Goal: Find specific page/section: Find specific page/section

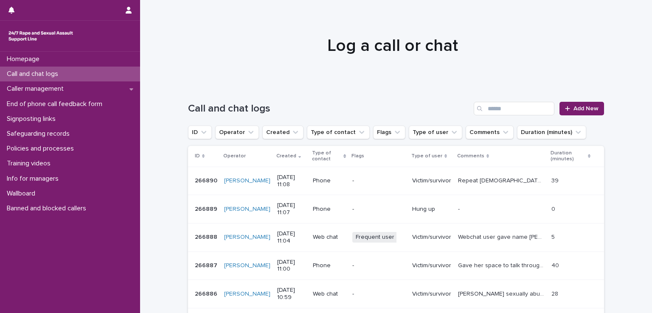
click at [508, 181] on p "Repeat [DEMOGRAPHIC_DATA] caller [PERSON_NAME] experienced image based abuse an…" at bounding box center [502, 180] width 88 height 9
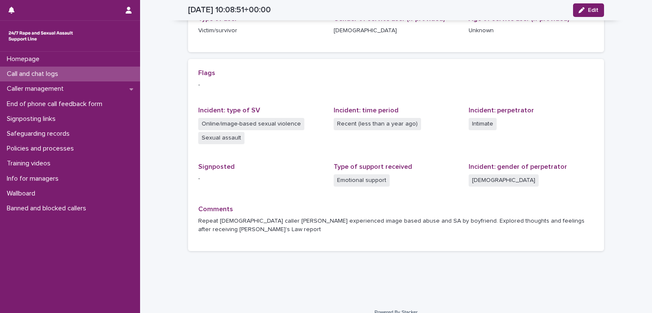
scroll to position [152, 0]
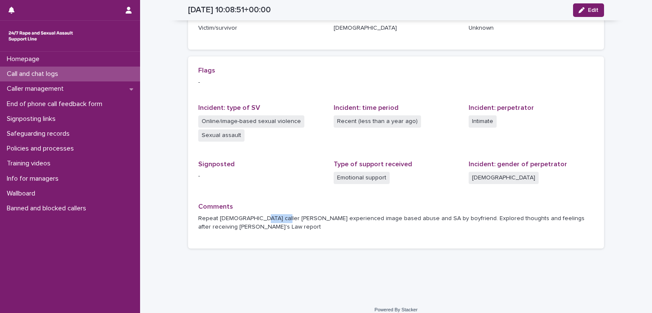
drag, startPoint x: 270, startPoint y: 218, endPoint x: 251, endPoint y: 216, distance: 19.6
click at [251, 216] on p "Repeat [DEMOGRAPHIC_DATA] caller [PERSON_NAME] experienced image based abuse an…" at bounding box center [396, 223] width 396 height 18
copy p "Charlain"
click at [79, 50] on div at bounding box center [70, 36] width 140 height 31
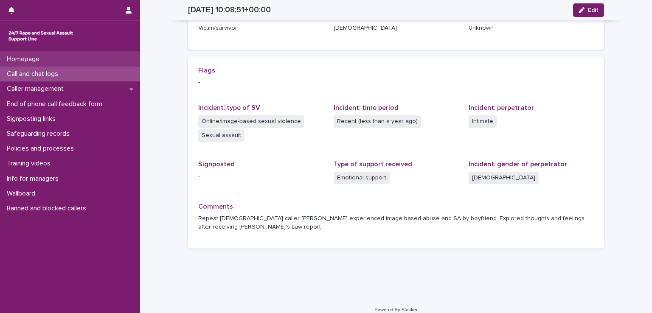
click at [63, 66] on div "Homepage" at bounding box center [70, 59] width 140 height 15
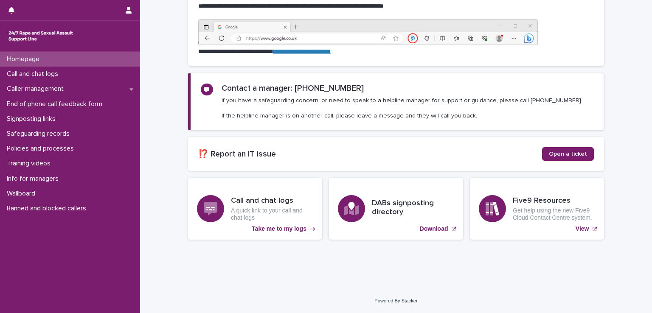
click at [58, 59] on div "Homepage" at bounding box center [70, 59] width 140 height 15
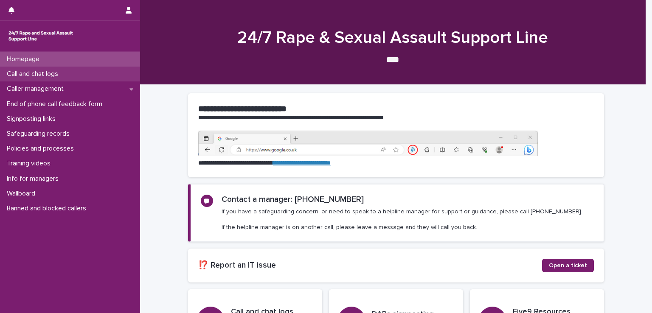
click at [51, 72] on p "Call and chat logs" at bounding box center [34, 74] width 62 height 8
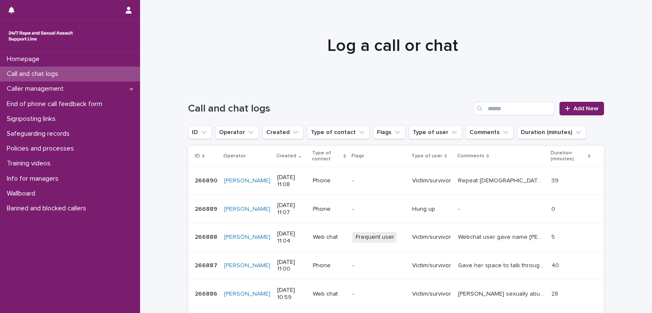
click at [484, 107] on div "Search" at bounding box center [481, 109] width 14 height 14
drag, startPoint x: 484, startPoint y: 107, endPoint x: 448, endPoint y: 107, distance: 36.1
click at [448, 107] on h1 "Call and chat logs" at bounding box center [329, 109] width 282 height 12
click at [510, 106] on input "Search" at bounding box center [514, 109] width 81 height 14
paste input "********"
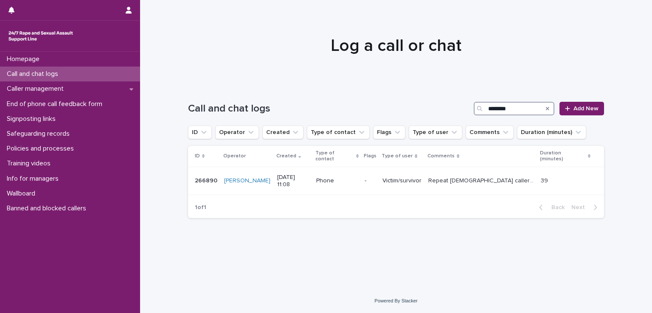
type input "********"
